Goal: Find specific page/section: Find specific page/section

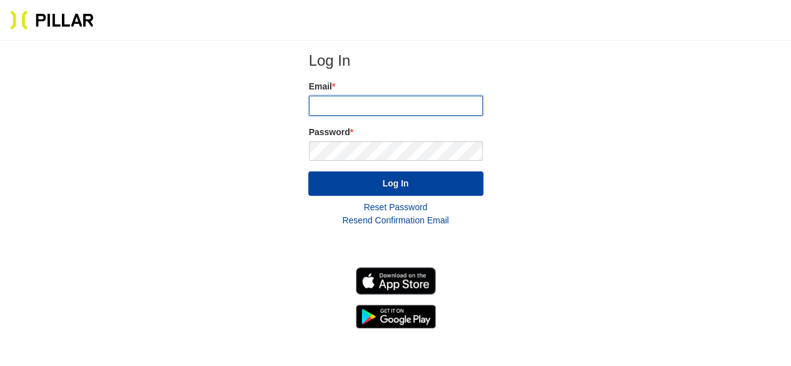
click at [345, 108] on input "email" at bounding box center [396, 106] width 174 height 20
type input "[EMAIL_ADDRESS][PERSON_NAME][DOMAIN_NAME]"
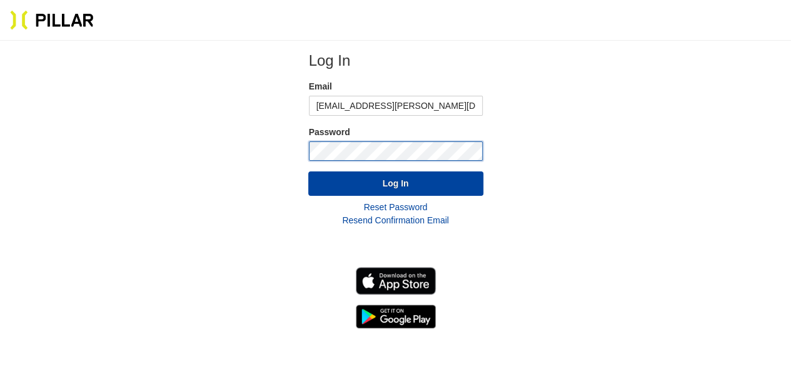
click at [308, 171] on button "Log In" at bounding box center [395, 183] width 175 height 24
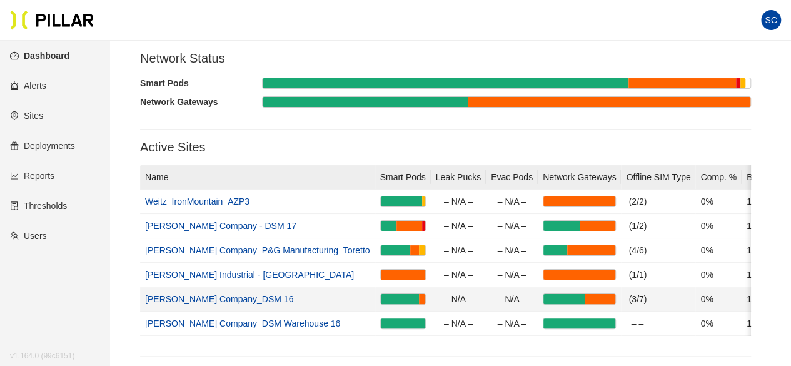
click at [189, 298] on link "[PERSON_NAME] Company_DSM 16" at bounding box center [219, 299] width 148 height 10
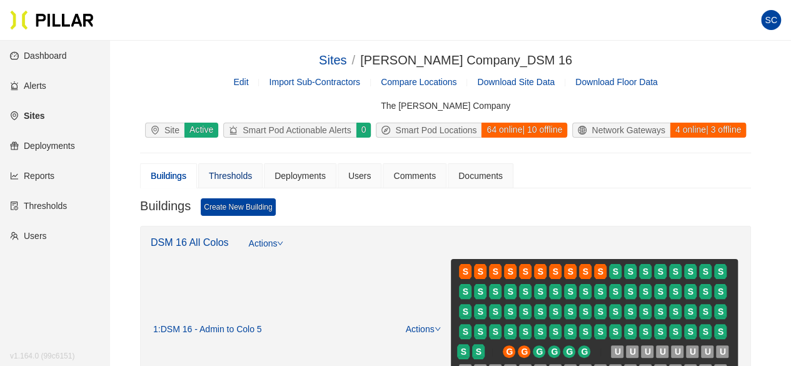
click at [226, 174] on div "Thresholds" at bounding box center [230, 176] width 43 height 14
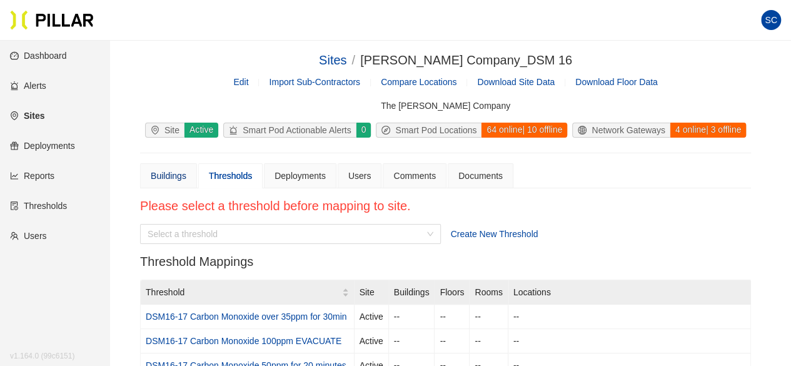
click at [178, 177] on div "Buildings" at bounding box center [169, 176] width 36 height 14
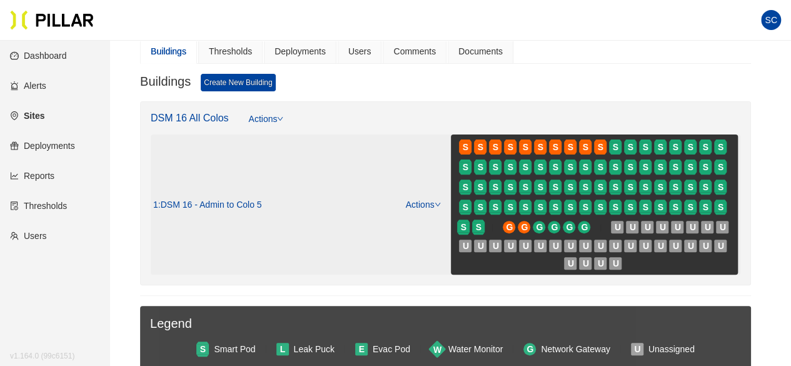
scroll to position [125, 0]
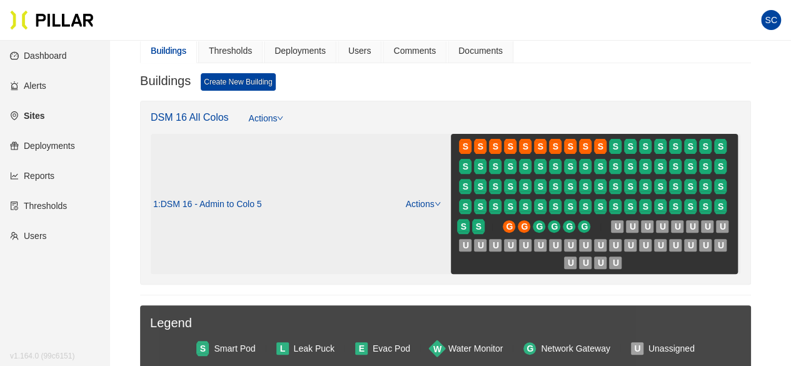
click at [438, 201] on icon "down" at bounding box center [438, 204] width 6 height 6
click at [430, 222] on link "View/Edit Floor Plan" at bounding box center [449, 222] width 79 height 14
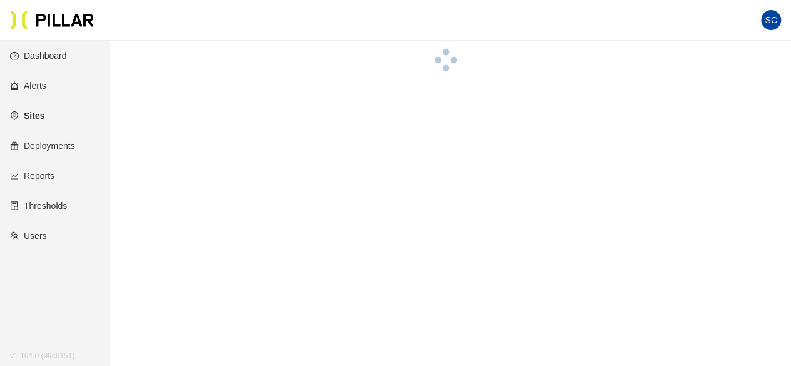
scroll to position [125, 0]
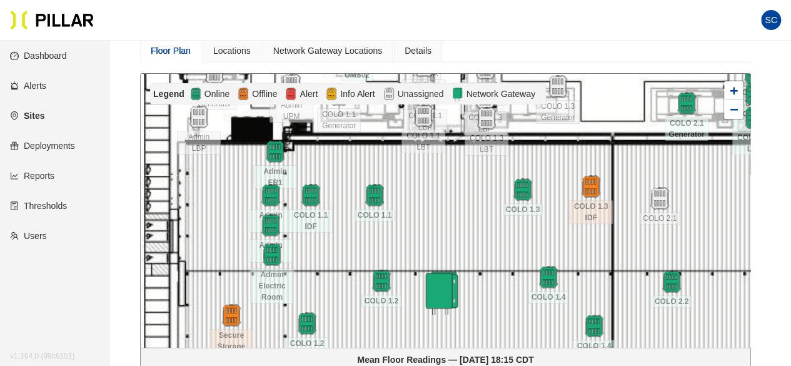
drag, startPoint x: 378, startPoint y: 250, endPoint x: 268, endPoint y: 226, distance: 112.1
click at [567, 245] on div at bounding box center [446, 210] width 610 height 273
click at [268, 226] on div at bounding box center [446, 210] width 610 height 273
